Goal: Information Seeking & Learning: Learn about a topic

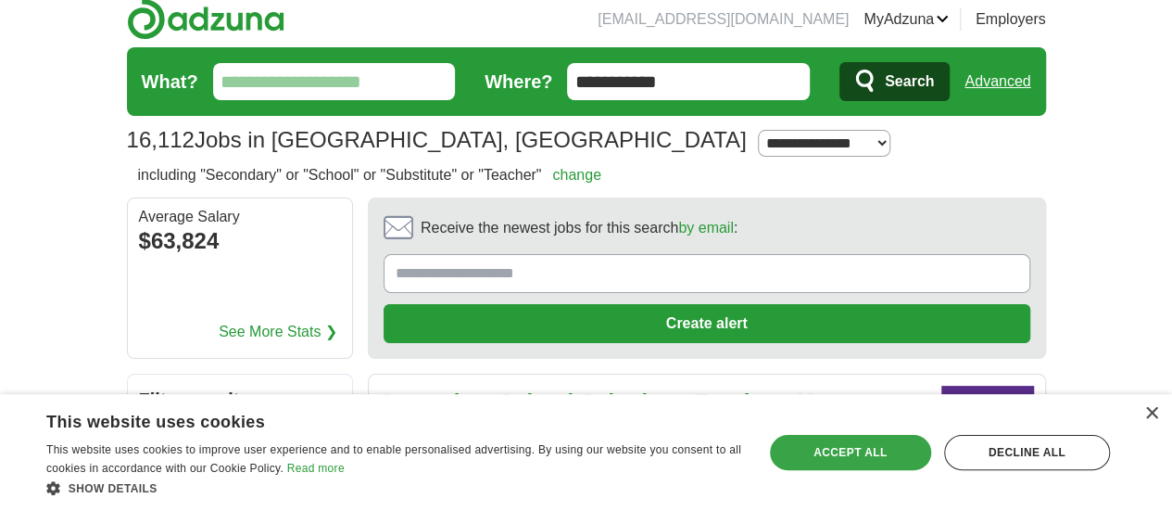
click at [845, 451] on div "Accept all" at bounding box center [850, 452] width 161 height 35
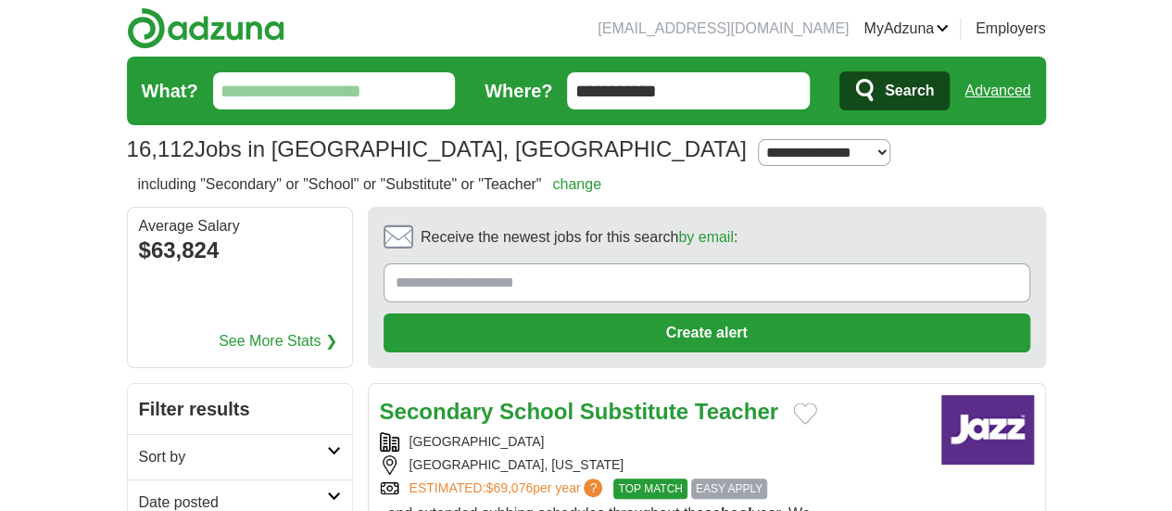
click at [260, 82] on input "What?" at bounding box center [334, 90] width 243 height 37
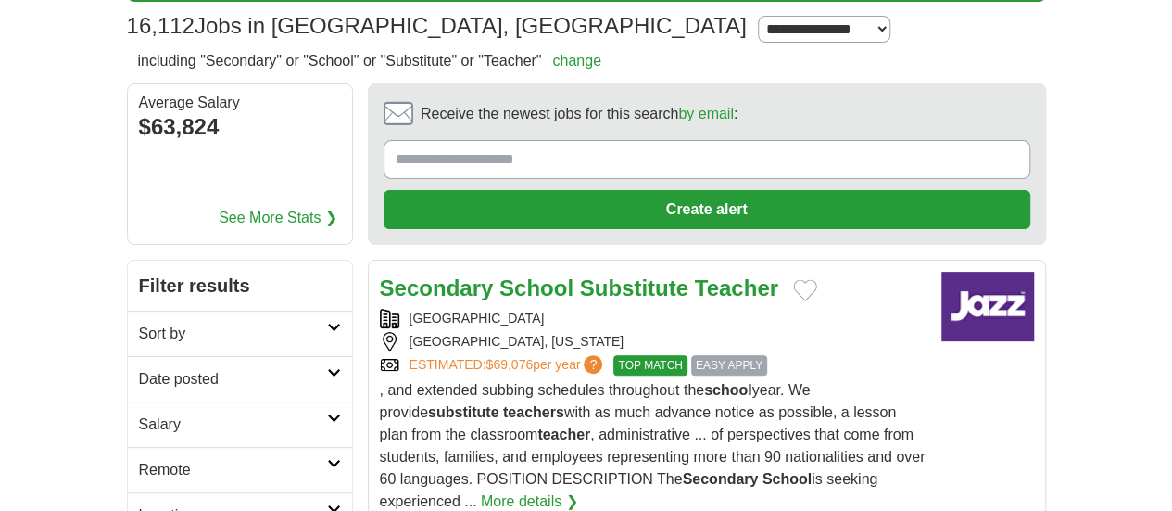
scroll to position [129, 0]
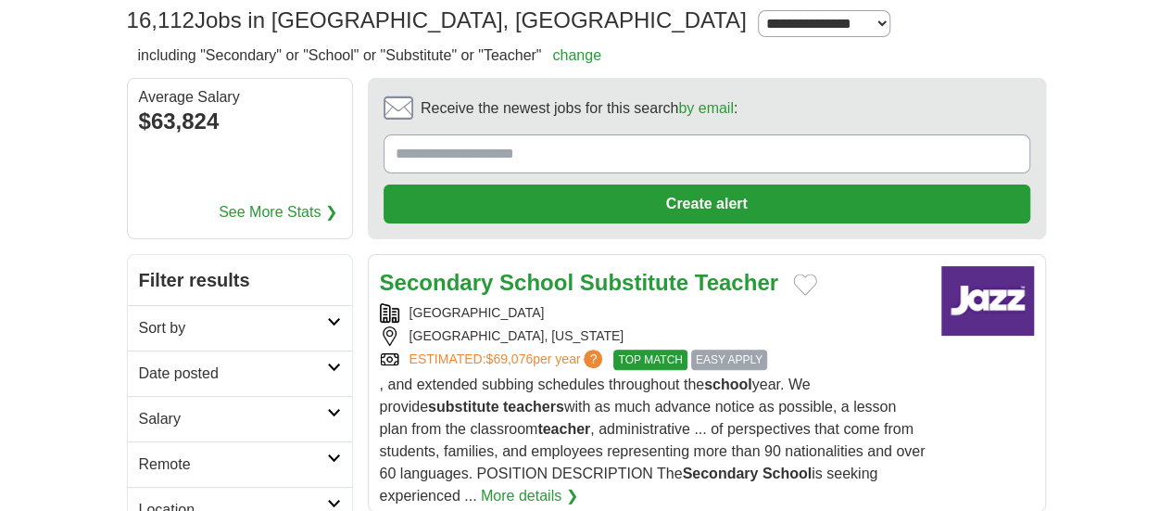
click at [500, 270] on strong "School" at bounding box center [537, 282] width 74 height 25
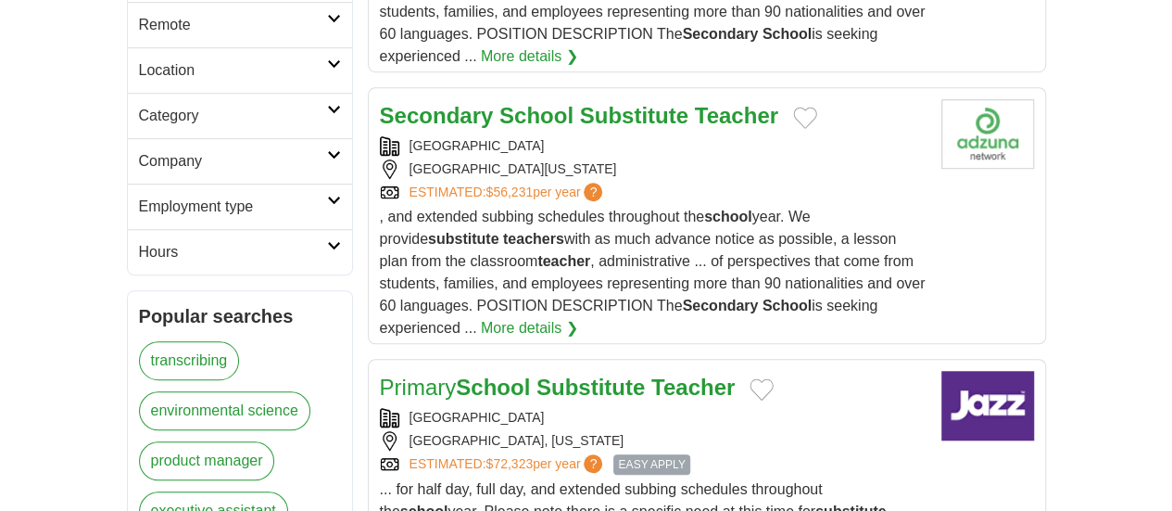
scroll to position [569, 0]
click at [456, 373] on strong "School" at bounding box center [493, 385] width 74 height 25
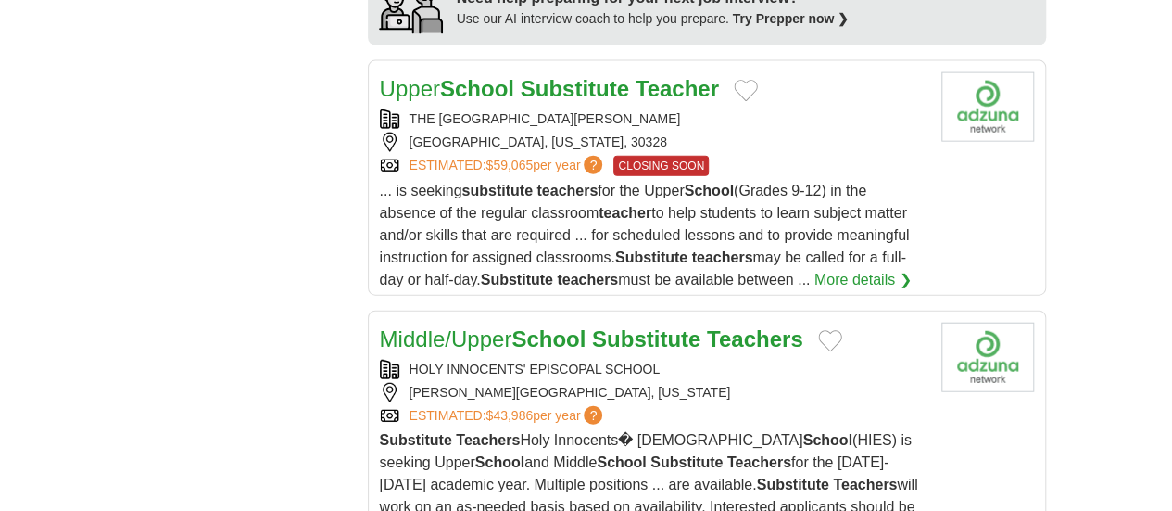
scroll to position [2109, 0]
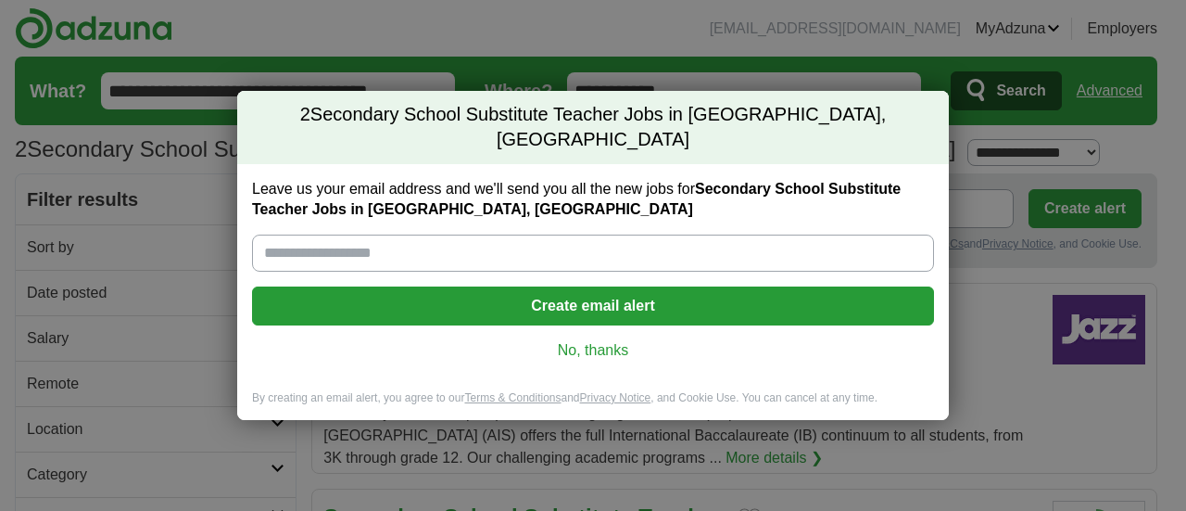
click at [602, 340] on link "No, thanks" at bounding box center [593, 350] width 652 height 20
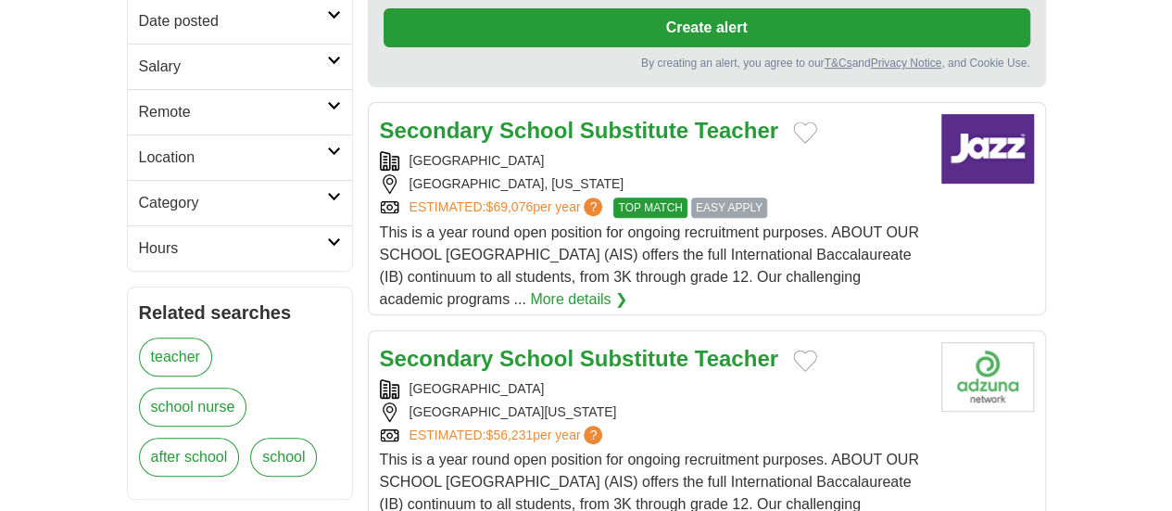
scroll to position [308, 0]
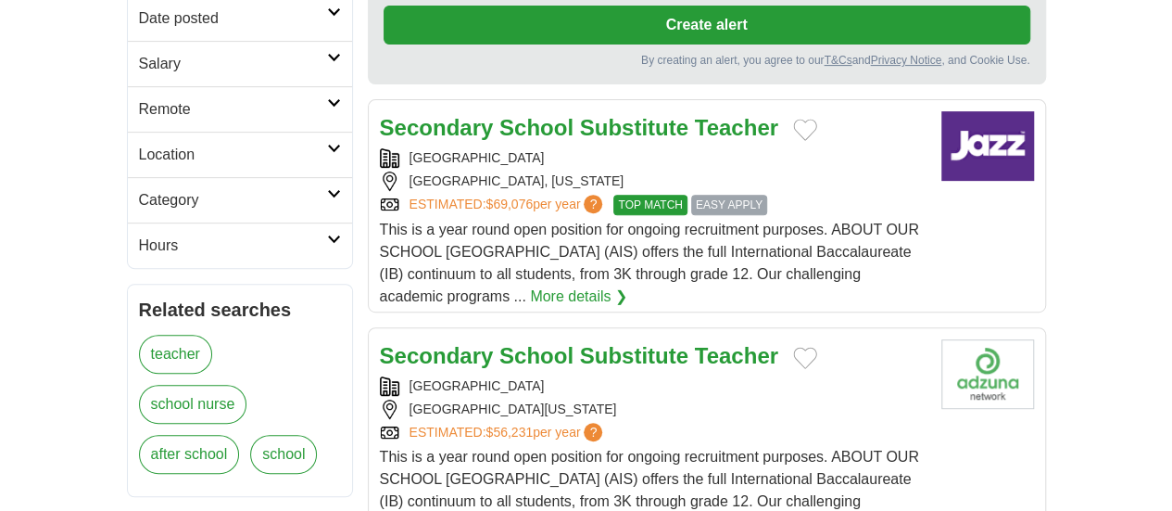
click at [500, 343] on strong "School" at bounding box center [537, 355] width 74 height 25
